Goal: Task Accomplishment & Management: Use online tool/utility

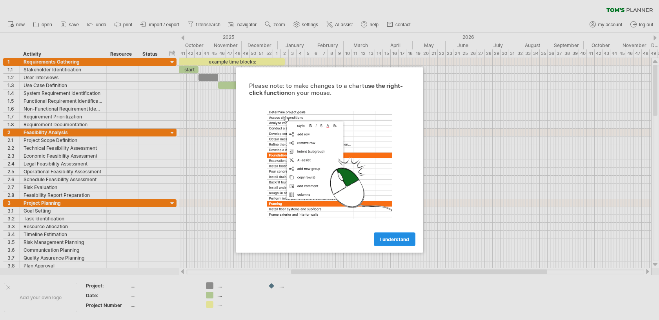
click at [399, 240] on span "I understand" at bounding box center [394, 240] width 29 height 6
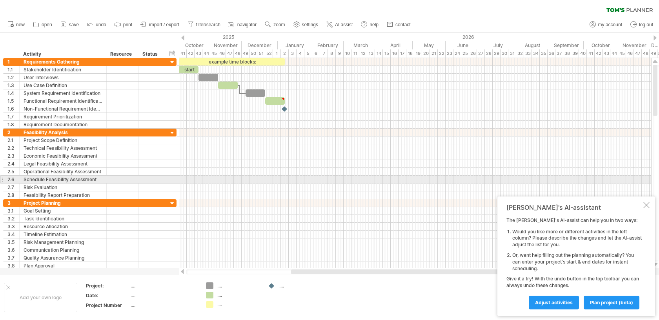
click at [350, 177] on div at bounding box center [415, 180] width 473 height 8
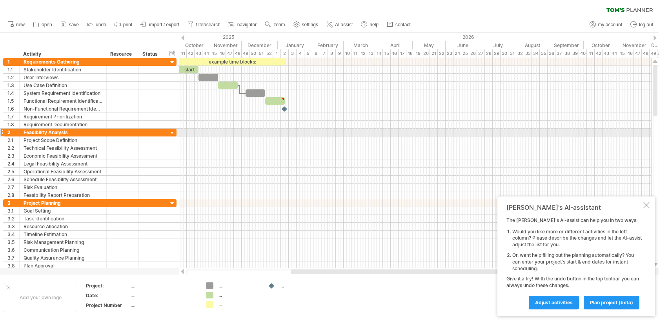
click at [293, 130] on div at bounding box center [415, 133] width 473 height 8
drag, startPoint x: 284, startPoint y: 120, endPoint x: 285, endPoint y: 131, distance: 11.0
click at [285, 131] on div at bounding box center [415, 164] width 473 height 212
click at [285, 130] on div at bounding box center [415, 133] width 473 height 8
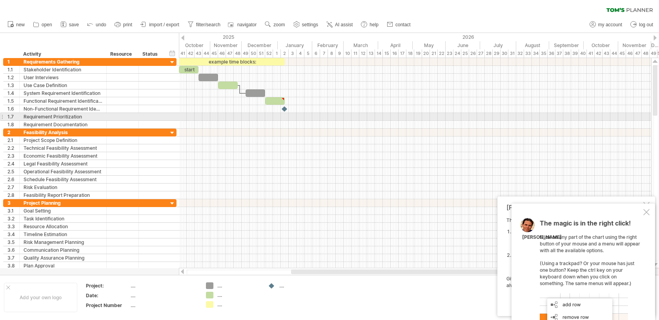
click at [281, 111] on div at bounding box center [415, 109] width 473 height 8
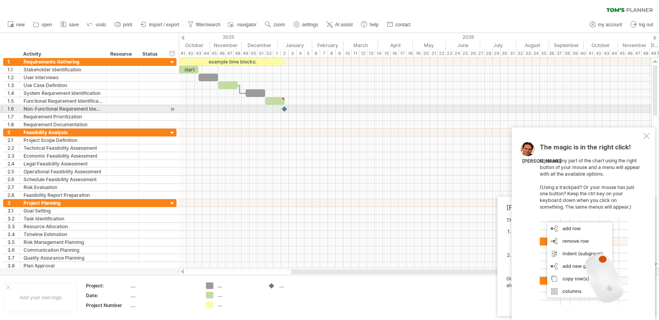
click at [281, 111] on div at bounding box center [415, 109] width 473 height 8
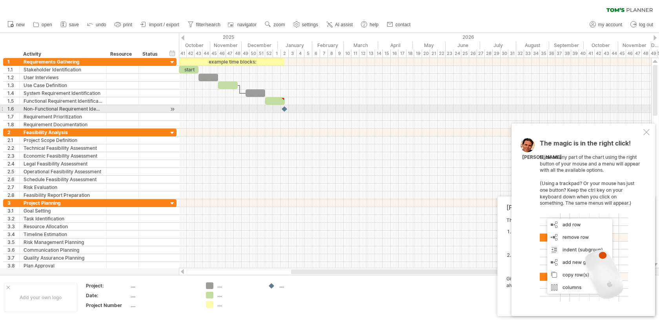
click at [285, 111] on div at bounding box center [285, 108] width 8 height 7
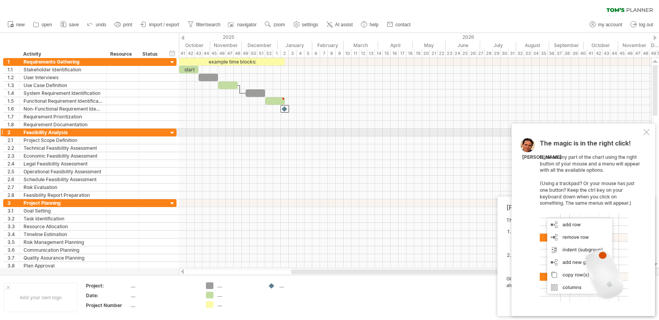
click at [647, 133] on div at bounding box center [647, 132] width 6 height 6
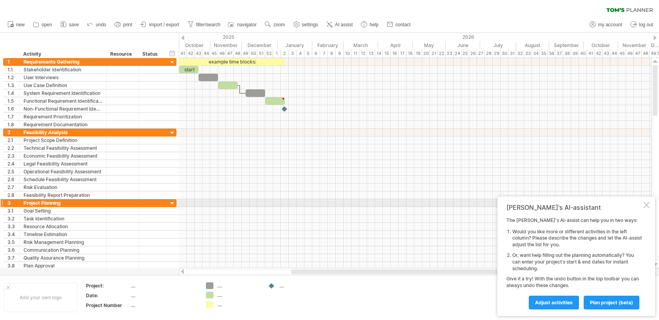
click at [644, 206] on div at bounding box center [647, 205] width 6 height 6
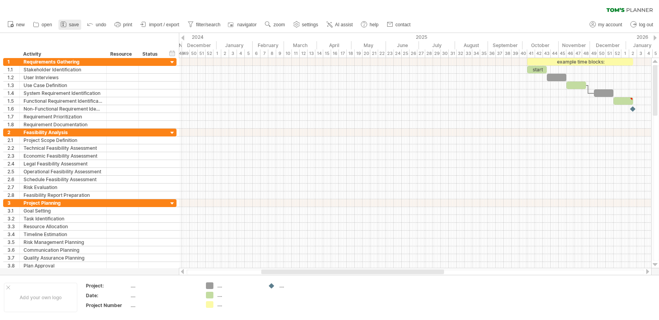
click at [73, 26] on span "save" at bounding box center [74, 24] width 10 height 5
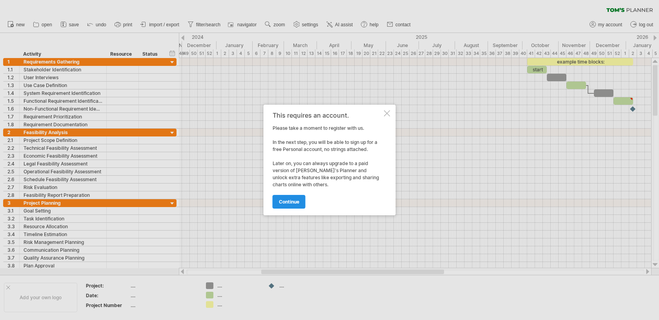
click at [299, 205] on link "continue" at bounding box center [289, 202] width 33 height 14
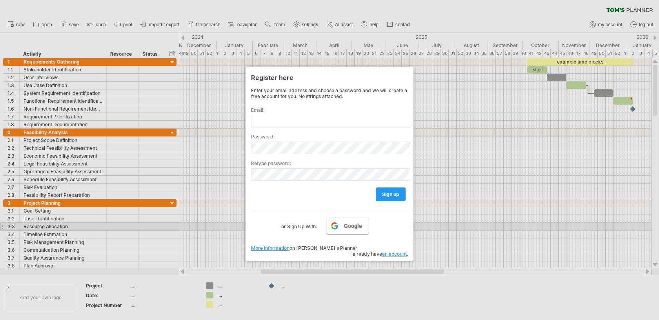
click at [331, 226] on link "Google" at bounding box center [348, 226] width 42 height 16
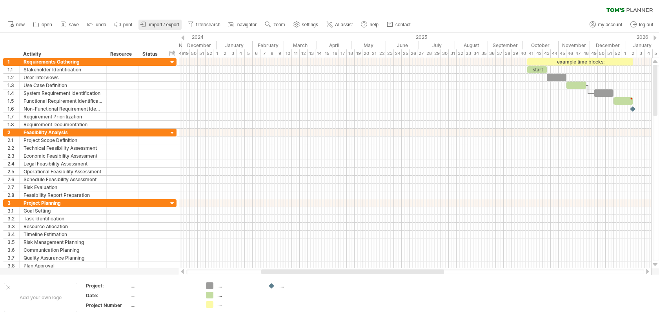
click at [171, 25] on span "import / export" at bounding box center [164, 24] width 30 height 5
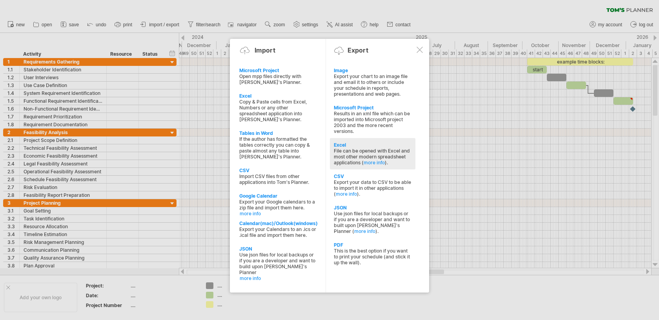
click at [346, 153] on div "File can be opened with Excel and most other modern spreadsheet applications ( …" at bounding box center [373, 157] width 78 height 18
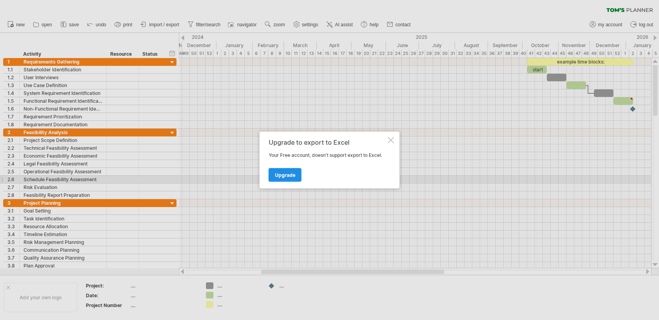
click at [292, 177] on span "Upgrade" at bounding box center [285, 175] width 20 height 6
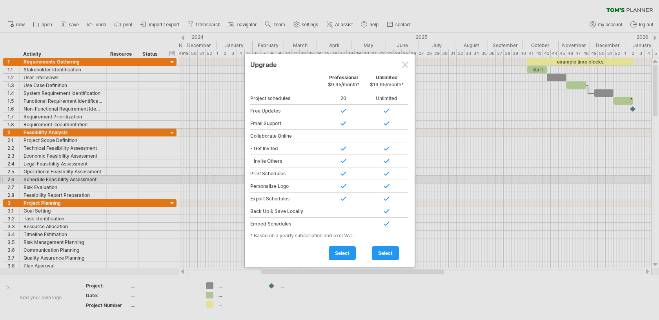
click at [406, 62] on div at bounding box center [405, 65] width 6 height 6
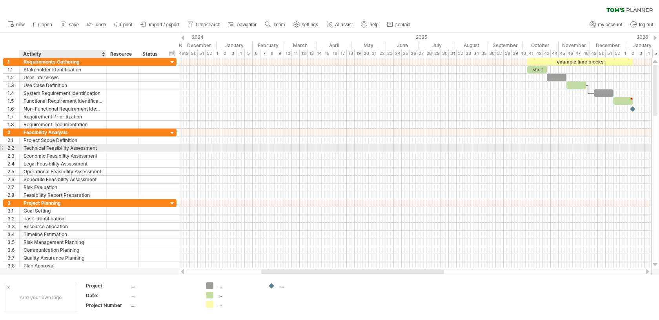
click at [109, 147] on div at bounding box center [123, 147] width 32 height 7
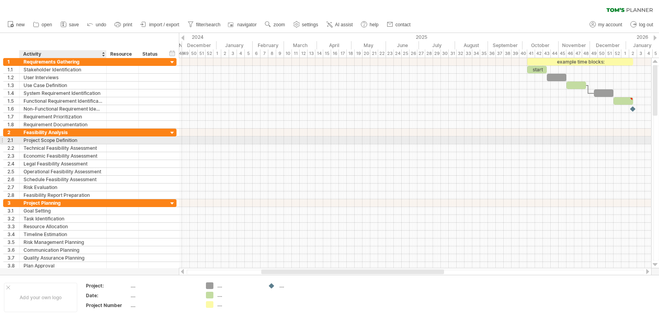
click at [104, 140] on div at bounding box center [106, 141] width 4 height 8
click at [89, 141] on div "Project Scope Definition" at bounding box center [63, 140] width 79 height 7
click at [89, 141] on input "**********" at bounding box center [63, 140] width 79 height 7
